Goal: Information Seeking & Learning: Learn about a topic

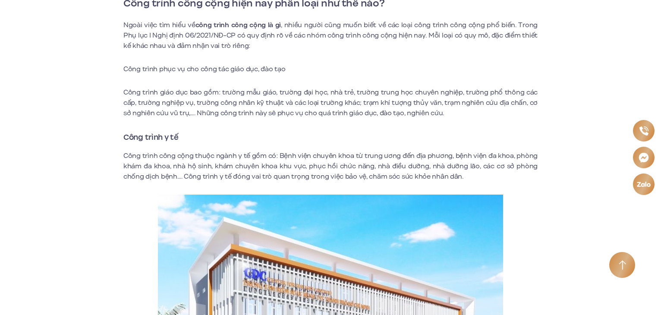
scroll to position [777, 0]
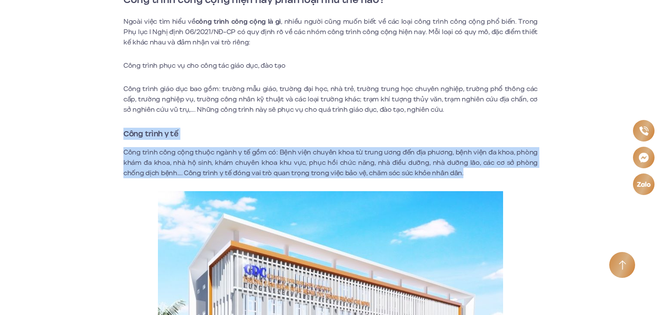
drag, startPoint x: 122, startPoint y: 130, endPoint x: 467, endPoint y: 177, distance: 348.0
copy div "Công trình y tế Công trình công cộng thuộc ngành y tế gồm có: Bệnh viện chuyên …"
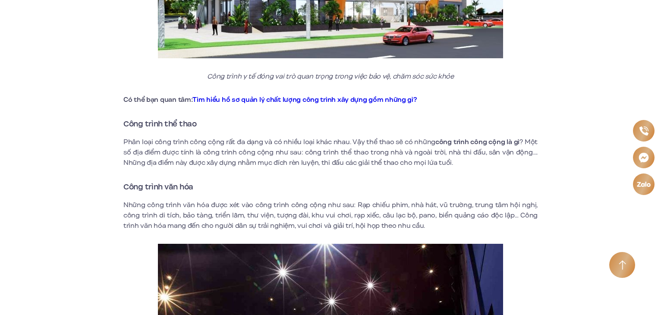
scroll to position [1165, 0]
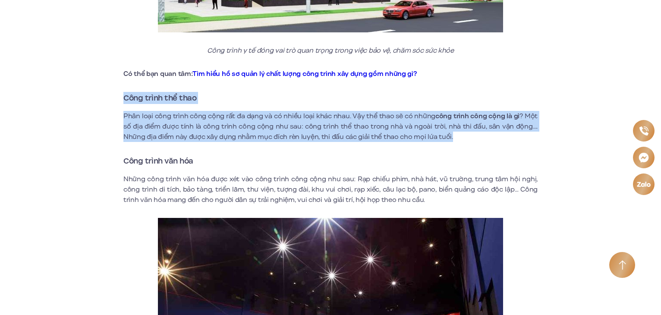
drag, startPoint x: 119, startPoint y: 97, endPoint x: 460, endPoint y: 139, distance: 343.6
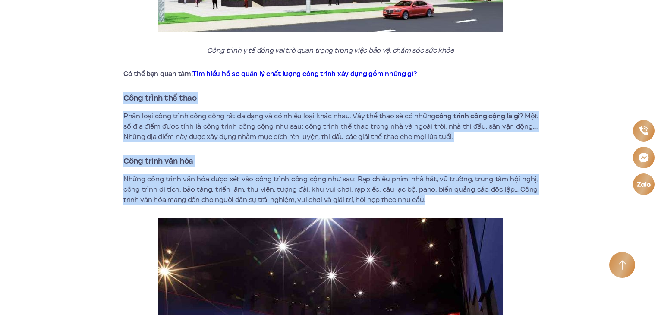
drag, startPoint x: 120, startPoint y: 94, endPoint x: 494, endPoint y: 201, distance: 389.6
copy div "Công trình thể thao Phân loại công trình công cộng rất đa dạng và có nhiều loại…"
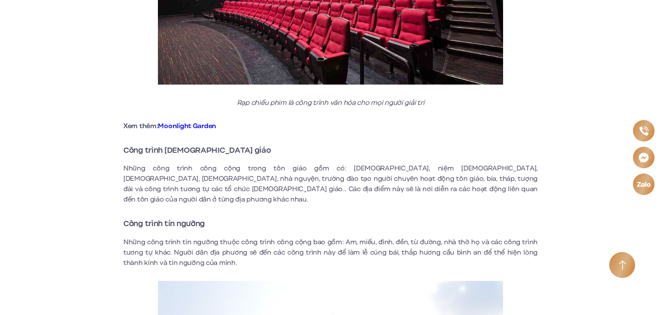
scroll to position [1554, 0]
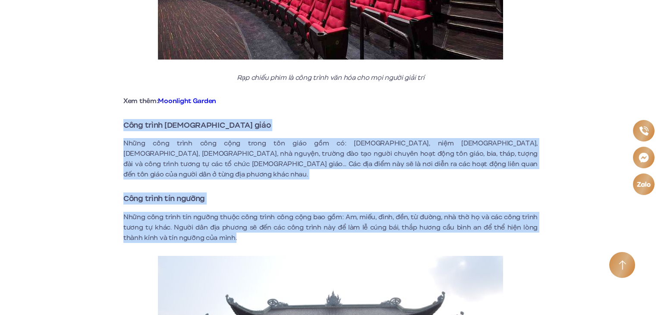
drag, startPoint x: 119, startPoint y: 123, endPoint x: 264, endPoint y: 228, distance: 179.2
click at [264, 228] on div "Công trình công cộng là gì? Phân loại công trình công cộng Chắc hẳn bạn đã khôn…" at bounding box center [330, 122] width 531 height 2853
copy div "Công trình tôn giáo Những công trình công cộng trong tôn giáo gồm có: [DEMOGRAP…"
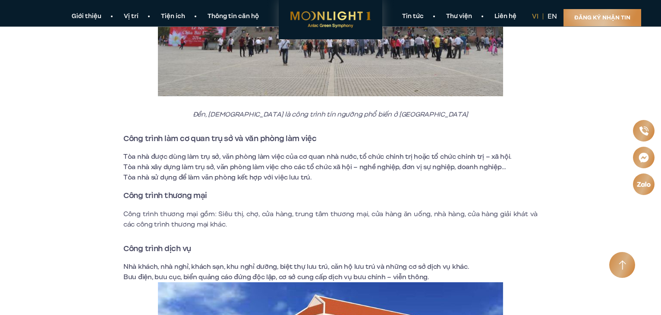
scroll to position [1942, 0]
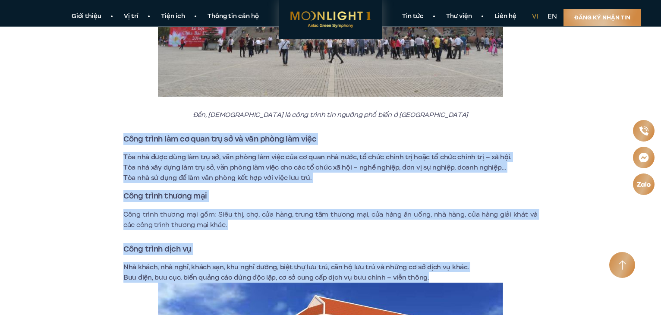
drag, startPoint x: 117, startPoint y: 121, endPoint x: 449, endPoint y: 264, distance: 361.8
copy div "Công trình làm cơ quan trụ sở và văn phòng làm việc Tòa nhà được dùng làm trụ s…"
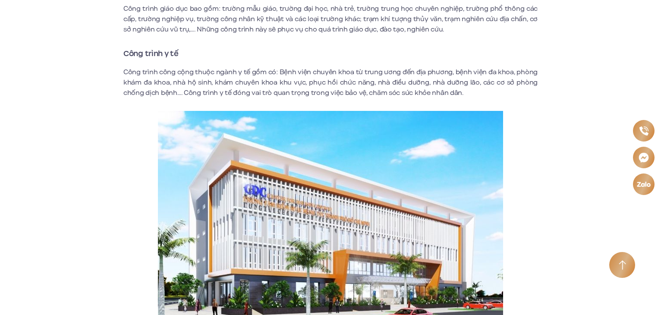
scroll to position [906, 0]
